Goal: Transaction & Acquisition: Purchase product/service

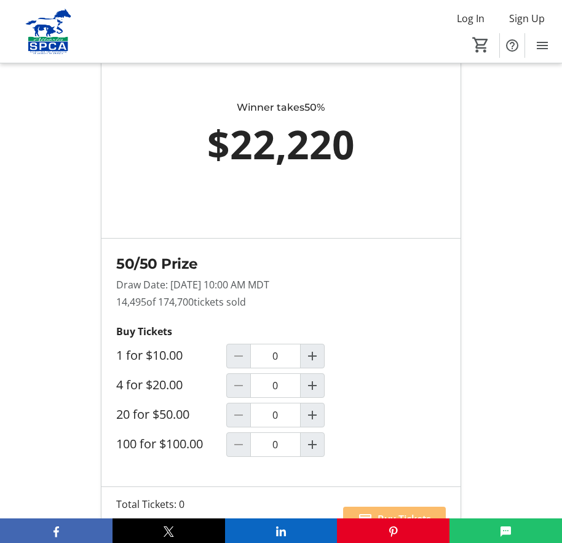
scroll to position [987, 0]
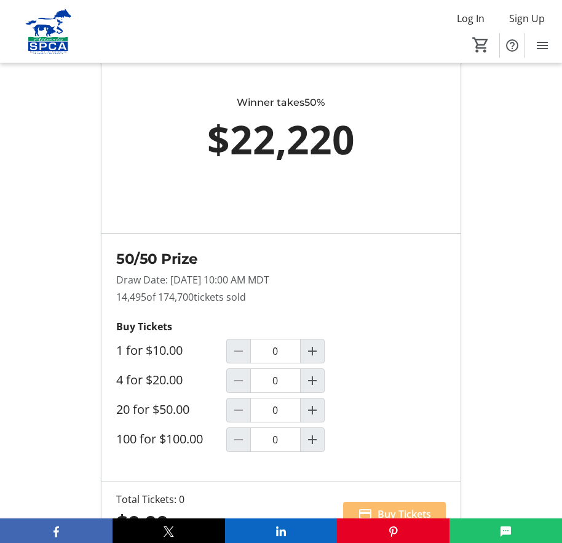
click at [245, 409] on div at bounding box center [238, 410] width 25 height 25
click at [313, 407] on mat-icon "Increment by one" at bounding box center [312, 410] width 15 height 15
type input "1"
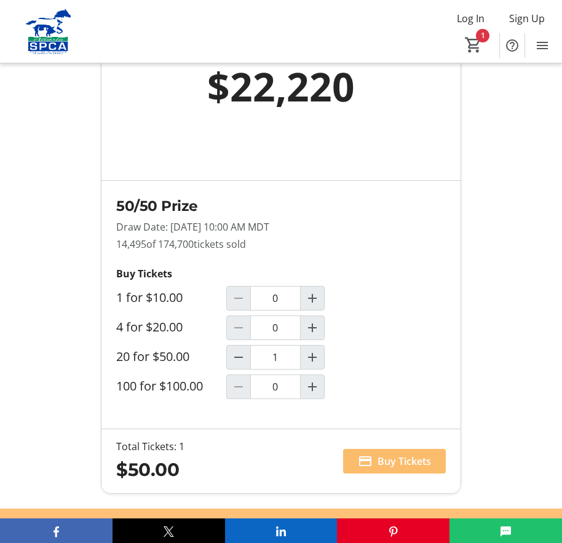
scroll to position [1082, 0]
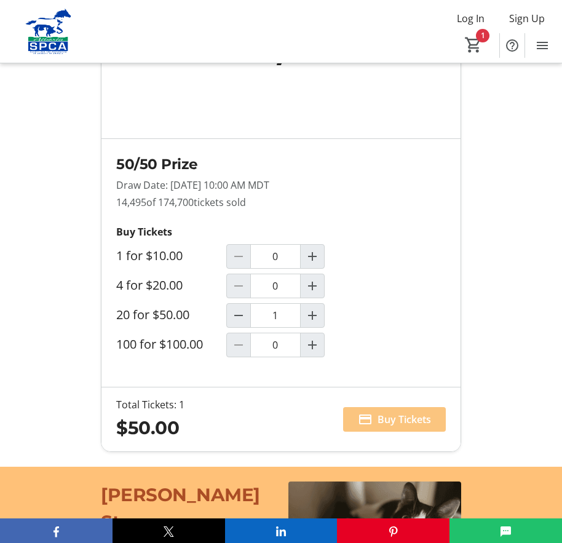
click at [386, 417] on span "Buy Tickets" at bounding box center [403, 419] width 53 height 15
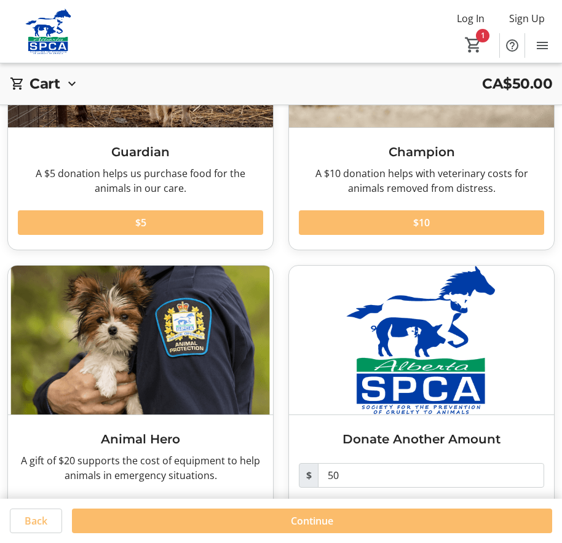
scroll to position [231, 0]
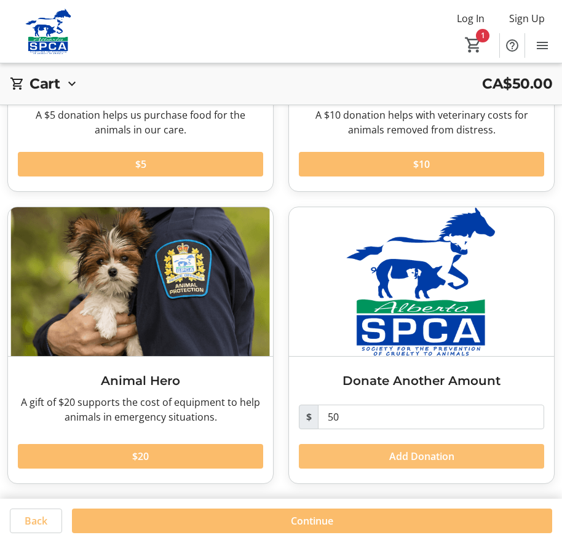
click at [414, 451] on span "Add Donation" at bounding box center [421, 456] width 65 height 15
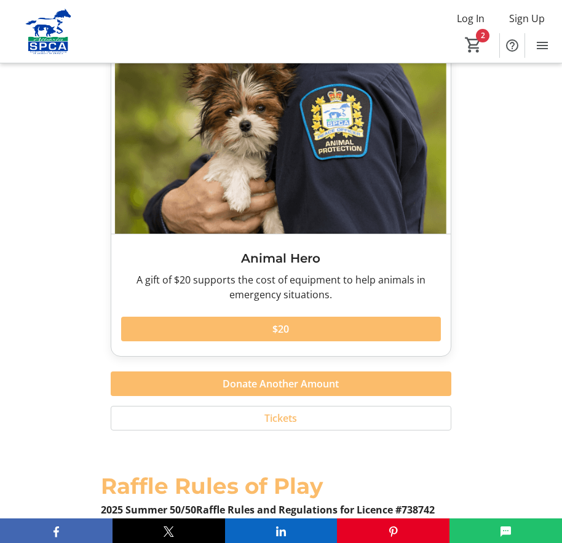
scroll to position [2679, 0]
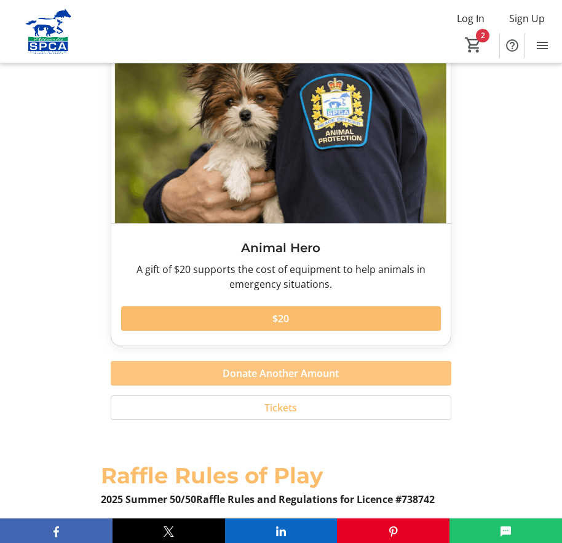
click at [315, 366] on span "Donate Another Amount" at bounding box center [281, 373] width 116 height 15
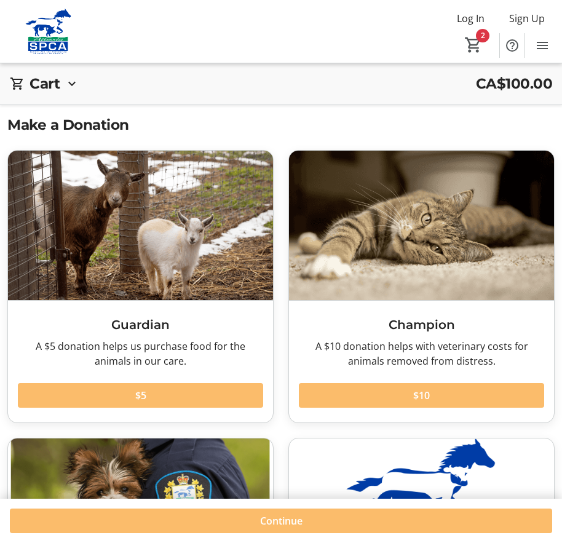
click at [69, 83] on mat-icon at bounding box center [72, 83] width 15 height 15
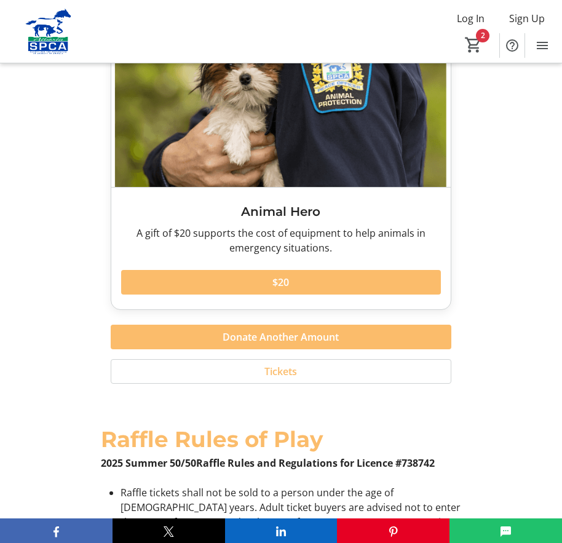
scroll to position [2705, 0]
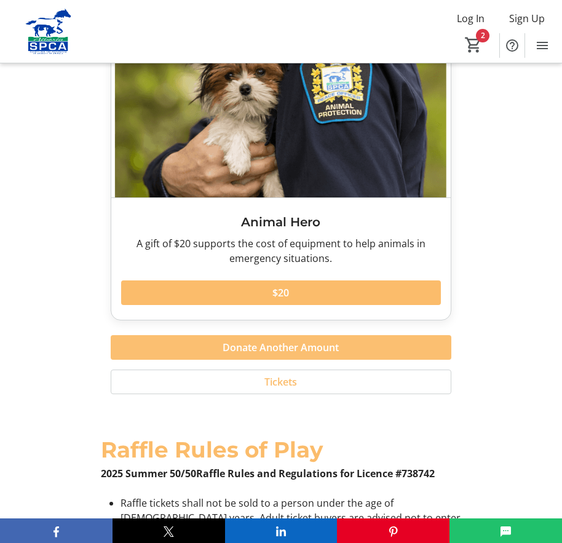
click at [324, 340] on span "Donate Another Amount" at bounding box center [281, 347] width 116 height 15
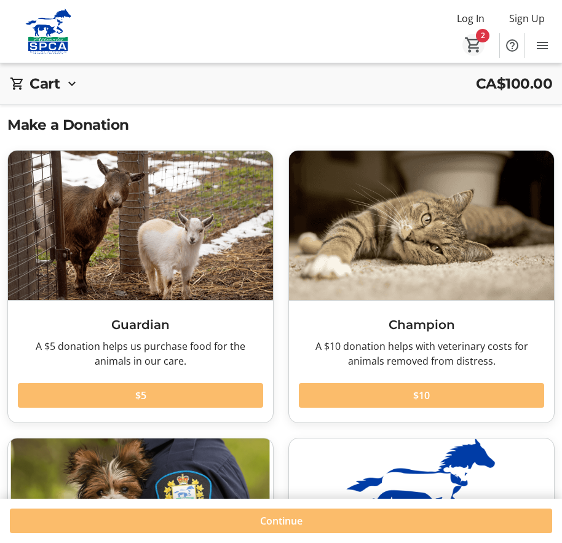
click at [476, 45] on mat-icon "2" at bounding box center [473, 45] width 18 height 18
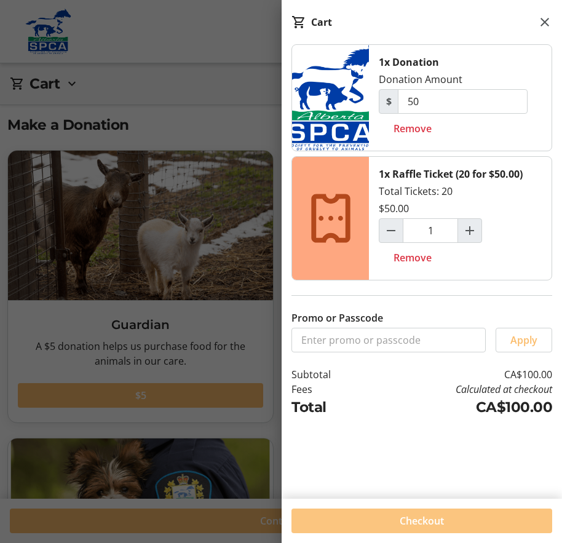
click at [443, 521] on span "Checkout" at bounding box center [422, 520] width 44 height 15
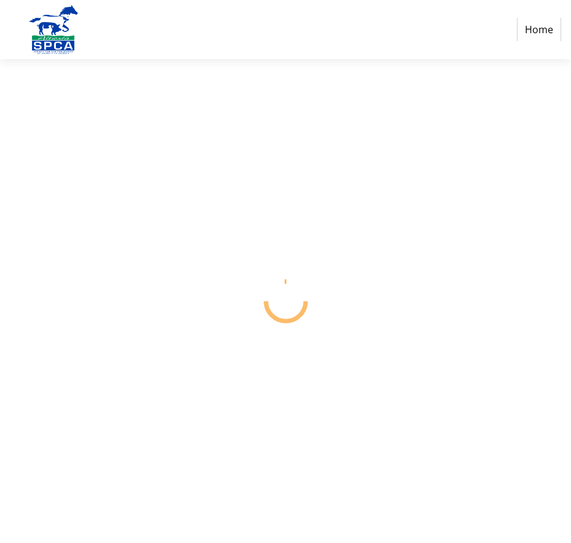
select select "CA"
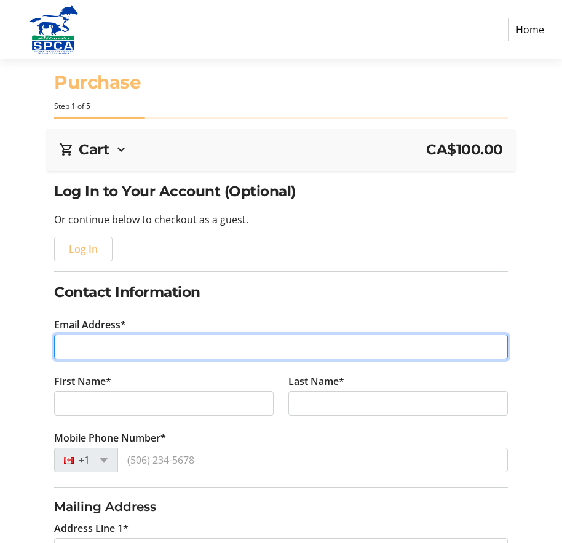
click at [89, 347] on input "Email Address*" at bounding box center [281, 346] width 454 height 25
type input "[EMAIL_ADDRESS][DOMAIN_NAME]"
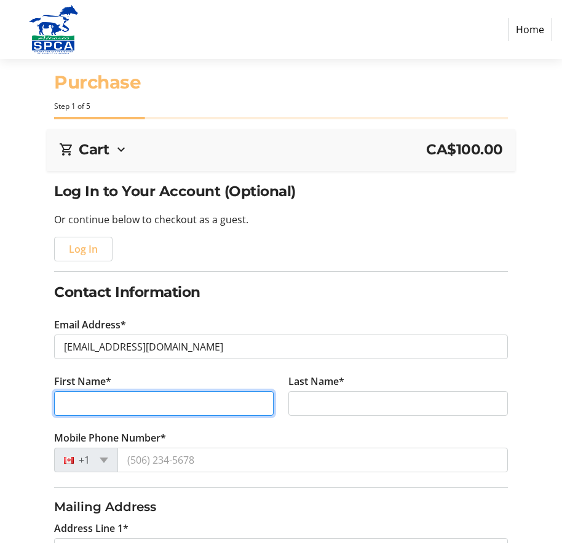
click at [108, 407] on input "First Name*" at bounding box center [163, 403] width 219 height 25
type input "[PERSON_NAME]"
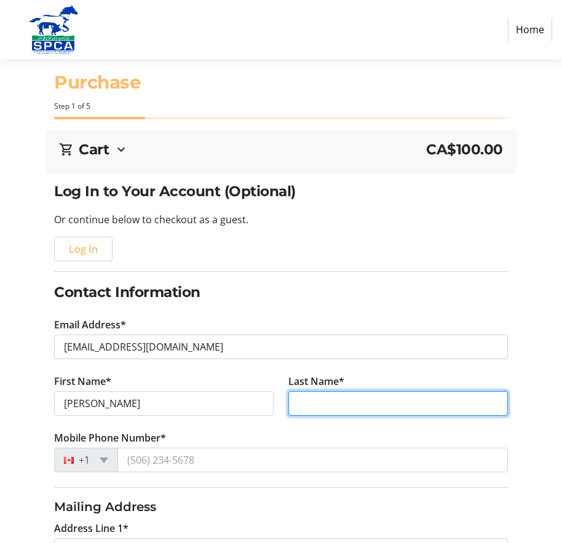
click at [317, 405] on input "Last Name*" at bounding box center [397, 403] width 219 height 25
type input "[PERSON_NAME]"
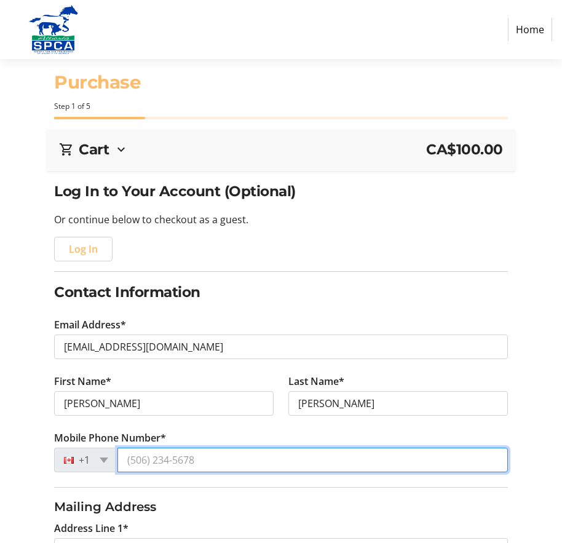
click at [187, 464] on input "Mobile Phone Number*" at bounding box center [312, 460] width 390 height 25
type input "[PHONE_NUMBER]"
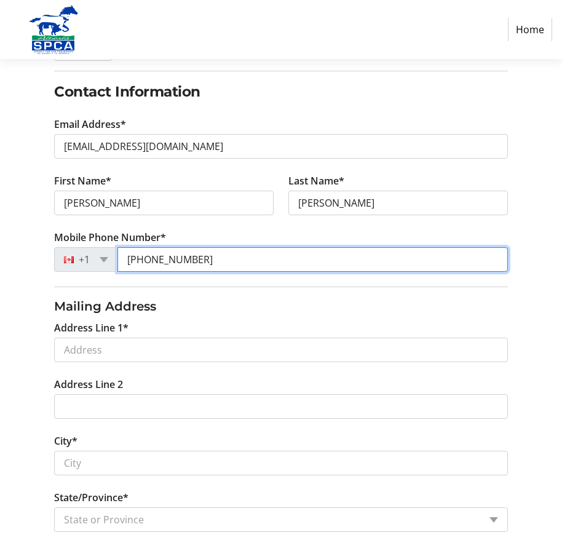
scroll to position [210, 0]
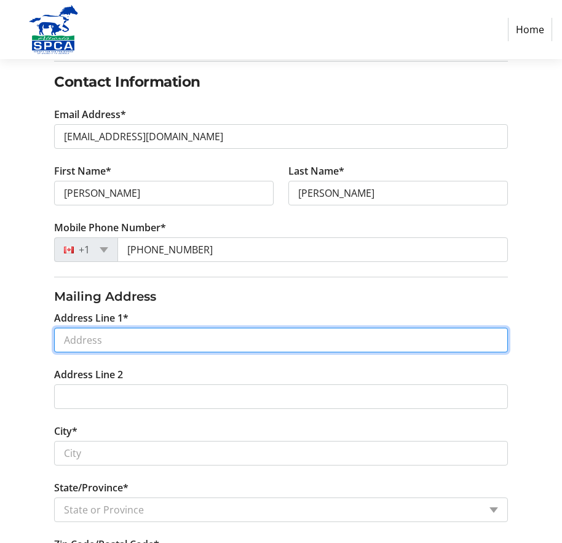
click at [93, 346] on input "Address Line 1*" at bounding box center [281, 340] width 454 height 25
click at [103, 342] on input "Address Line 1*" at bounding box center [281, 340] width 454 height 25
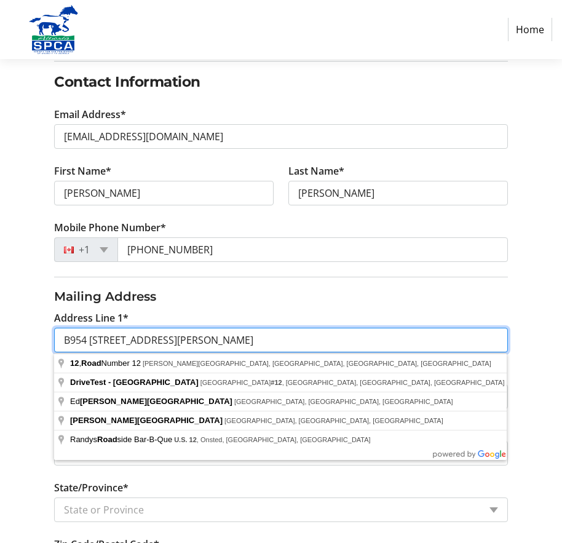
type input "B954 [STREET_ADDRESS][PERSON_NAME]"
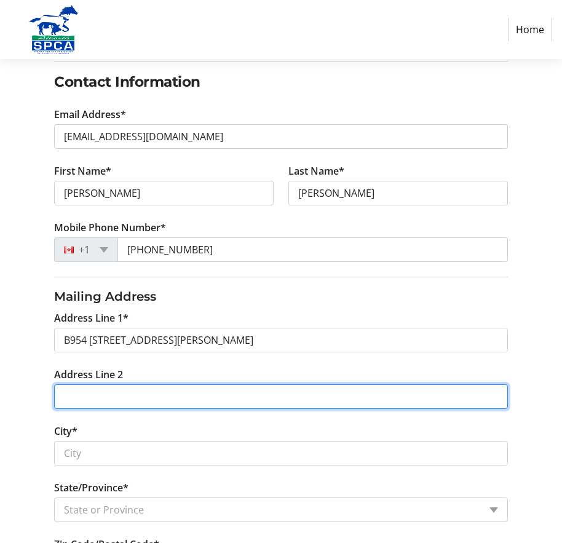
click at [368, 398] on input "Address Line 2" at bounding box center [281, 396] width 454 height 25
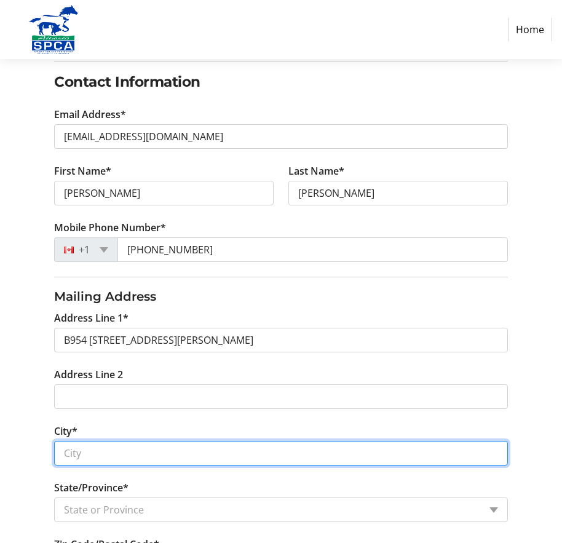
click at [101, 452] on input "City*" at bounding box center [281, 453] width 454 height 25
type input "[PERSON_NAME] Creek"
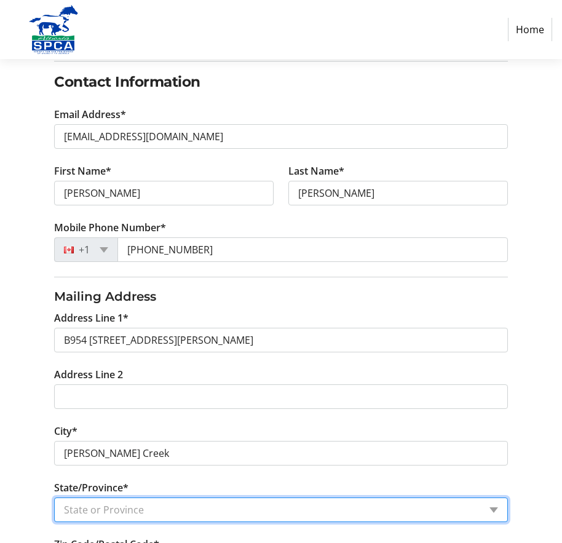
click at [494, 504] on select "State or Province State or Province [GEOGRAPHIC_DATA] [GEOGRAPHIC_DATA] [GEOGRA…" at bounding box center [281, 509] width 454 height 25
select select "AB"
click at [54, 497] on select "State or Province State or Province [GEOGRAPHIC_DATA] [GEOGRAPHIC_DATA] [GEOGRA…" at bounding box center [281, 509] width 454 height 25
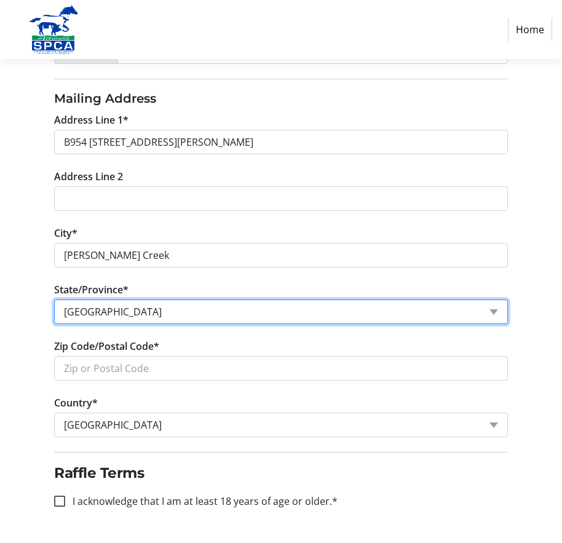
scroll to position [419, 0]
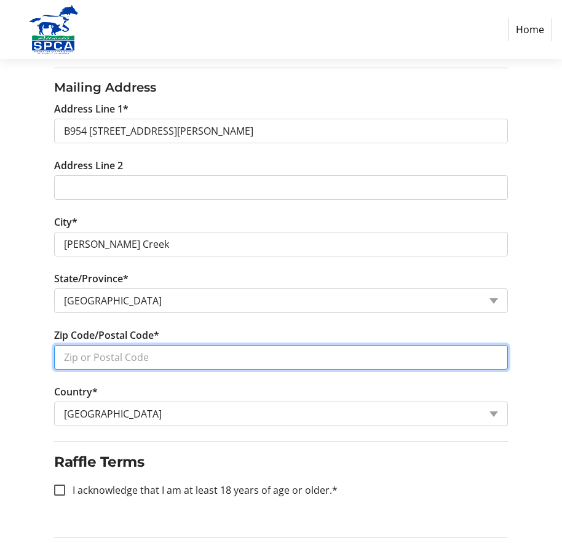
click at [106, 358] on input "Zip Code/Postal Code*" at bounding box center [281, 357] width 454 height 25
type input "T0L0K0"
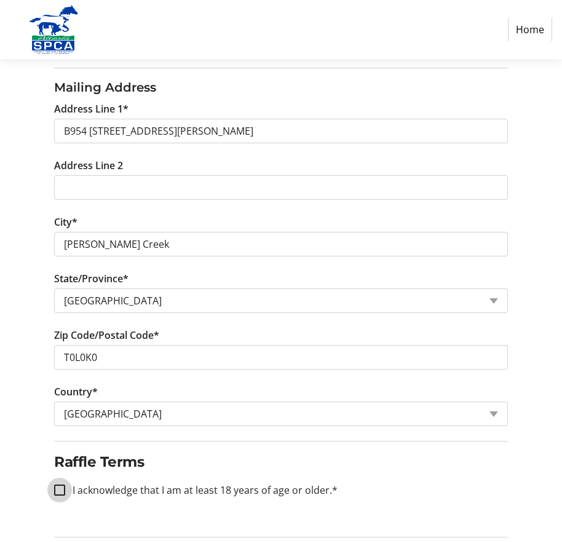
click at [58, 488] on input "I acknowledge that I am at least 18 years of age or older.*" at bounding box center [59, 489] width 11 height 11
checkbox input "true"
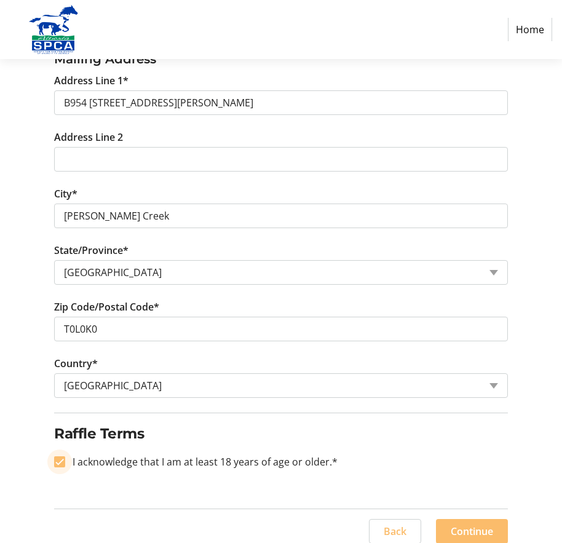
scroll to position [458, 0]
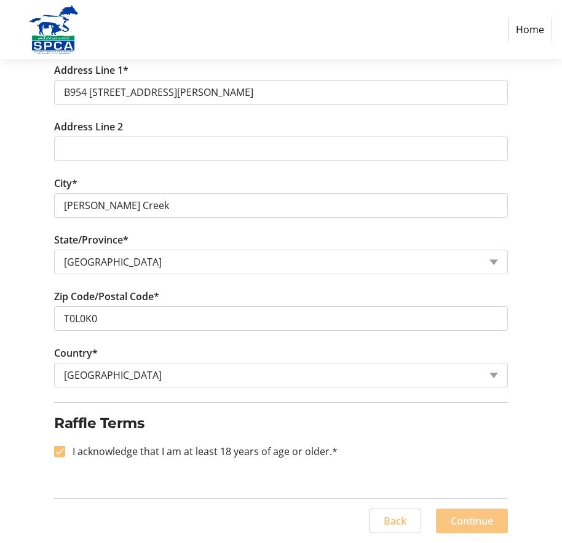
click at [473, 520] on span "Continue" at bounding box center [472, 520] width 42 height 15
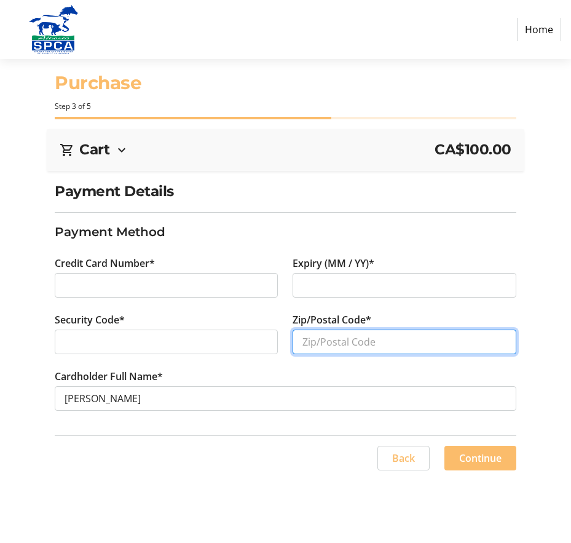
click at [336, 344] on input "Zip/Postal Code*" at bounding box center [404, 342] width 223 height 25
type input "T0L0K0"
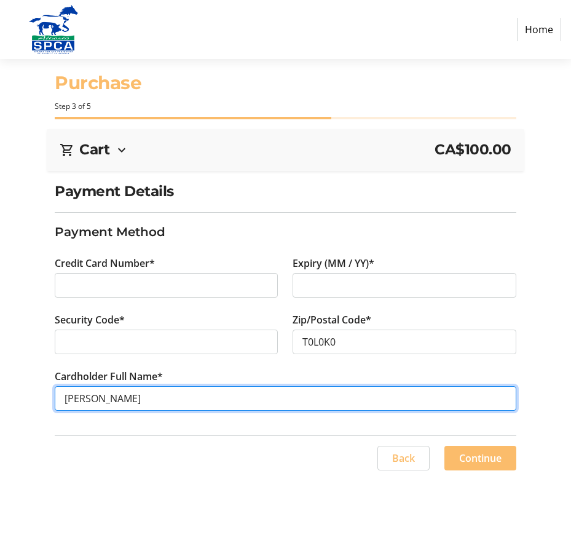
click at [144, 406] on input "[PERSON_NAME]" at bounding box center [285, 398] width 461 height 25
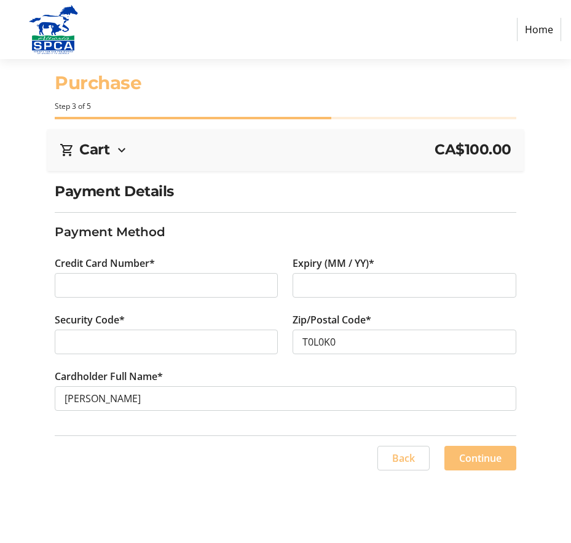
click at [492, 458] on span "Continue" at bounding box center [480, 458] width 42 height 15
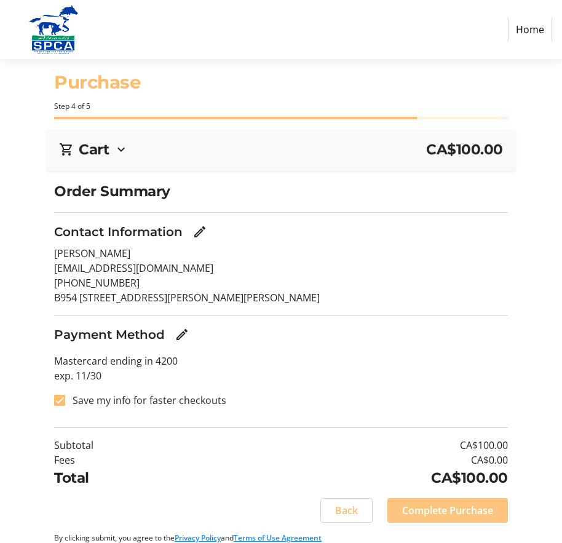
click at [441, 516] on span "Complete Purchase" at bounding box center [447, 510] width 91 height 15
